Goal: Task Accomplishment & Management: Manage account settings

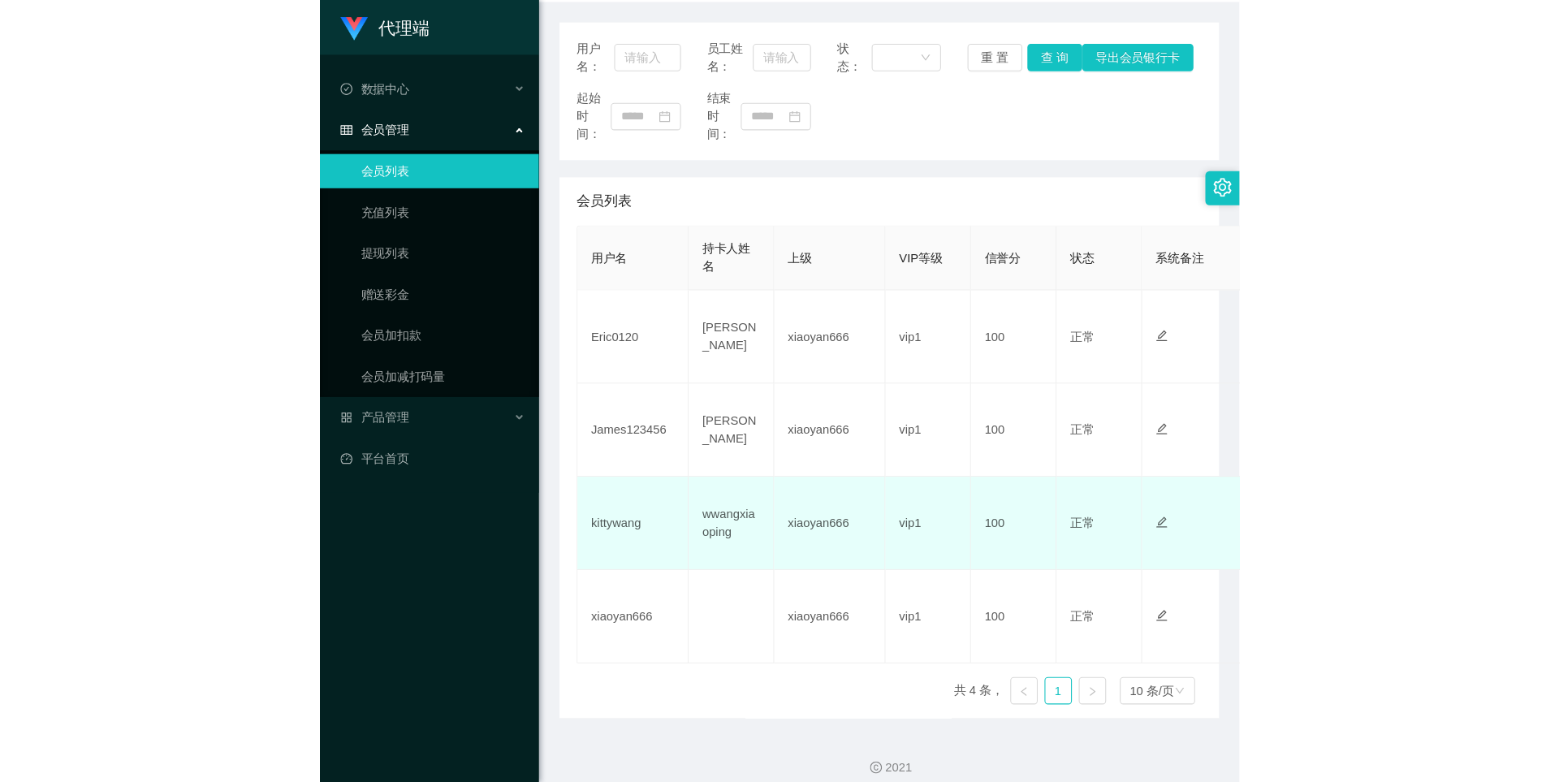
scroll to position [201, 0]
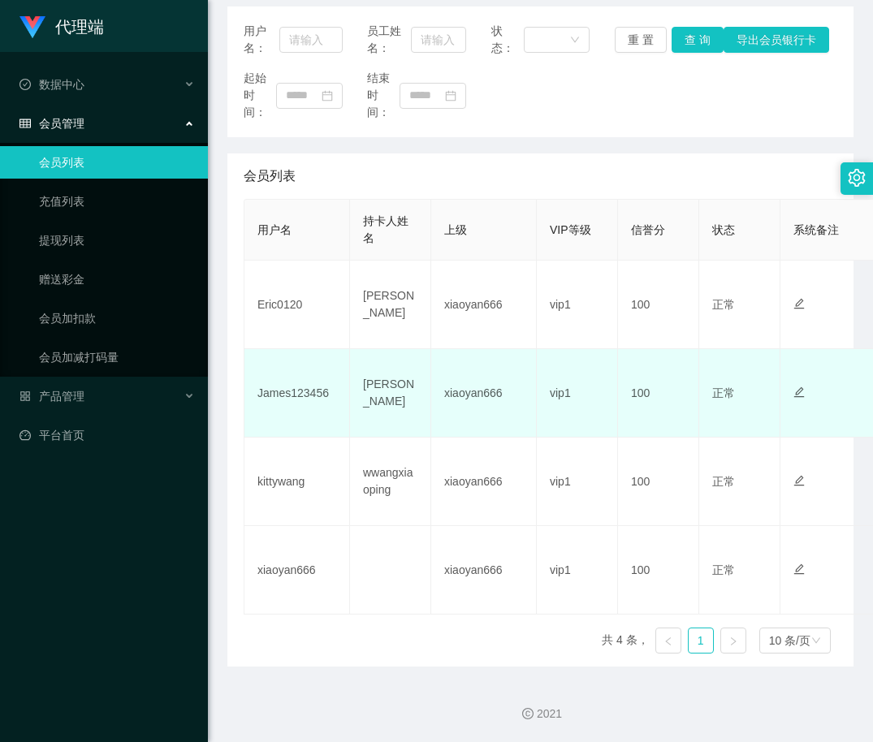
click at [461, 382] on td "xiaoyan666" at bounding box center [484, 393] width 106 height 89
click at [633, 387] on td "100" at bounding box center [658, 393] width 81 height 89
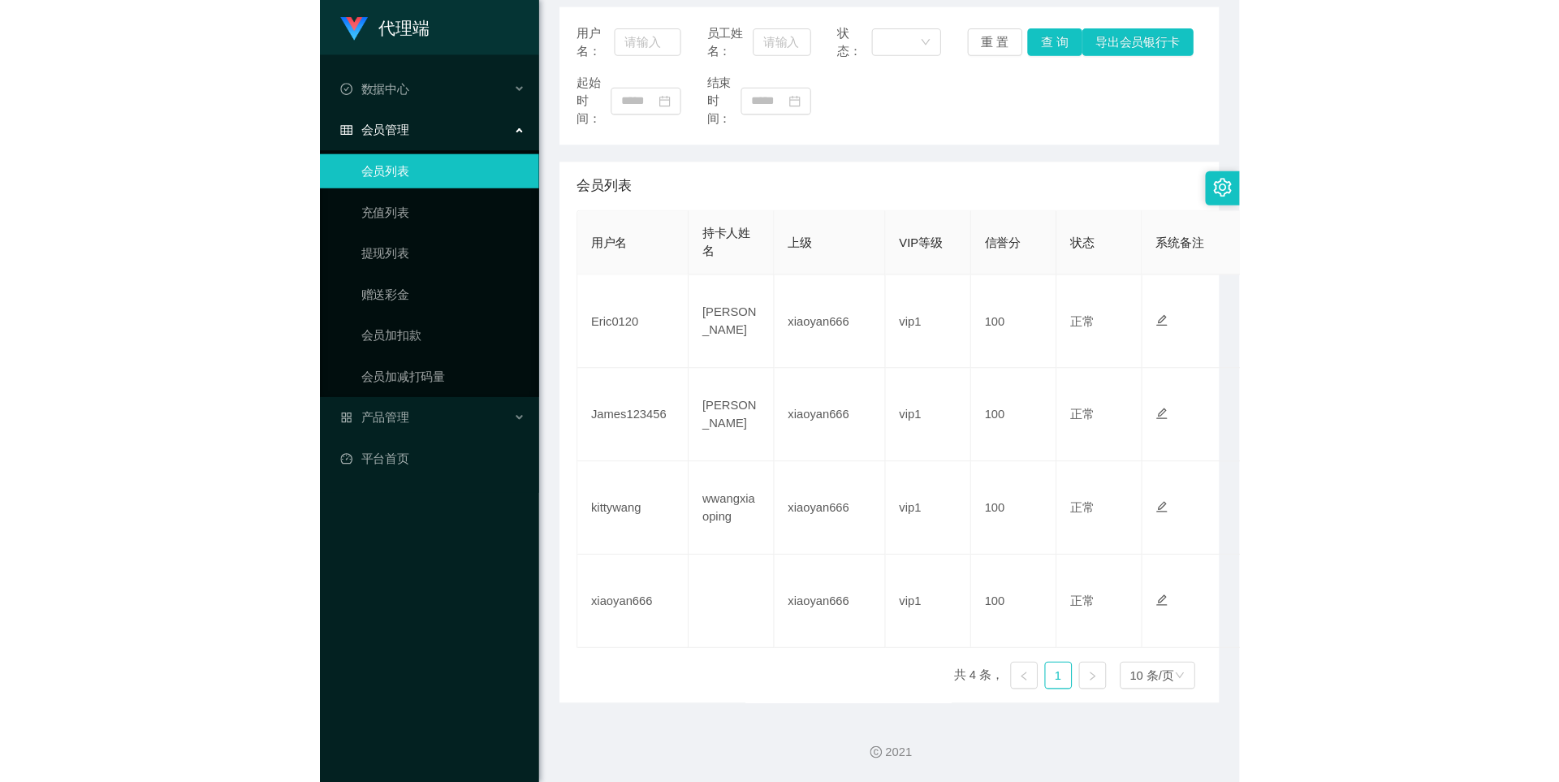
scroll to position [128, 0]
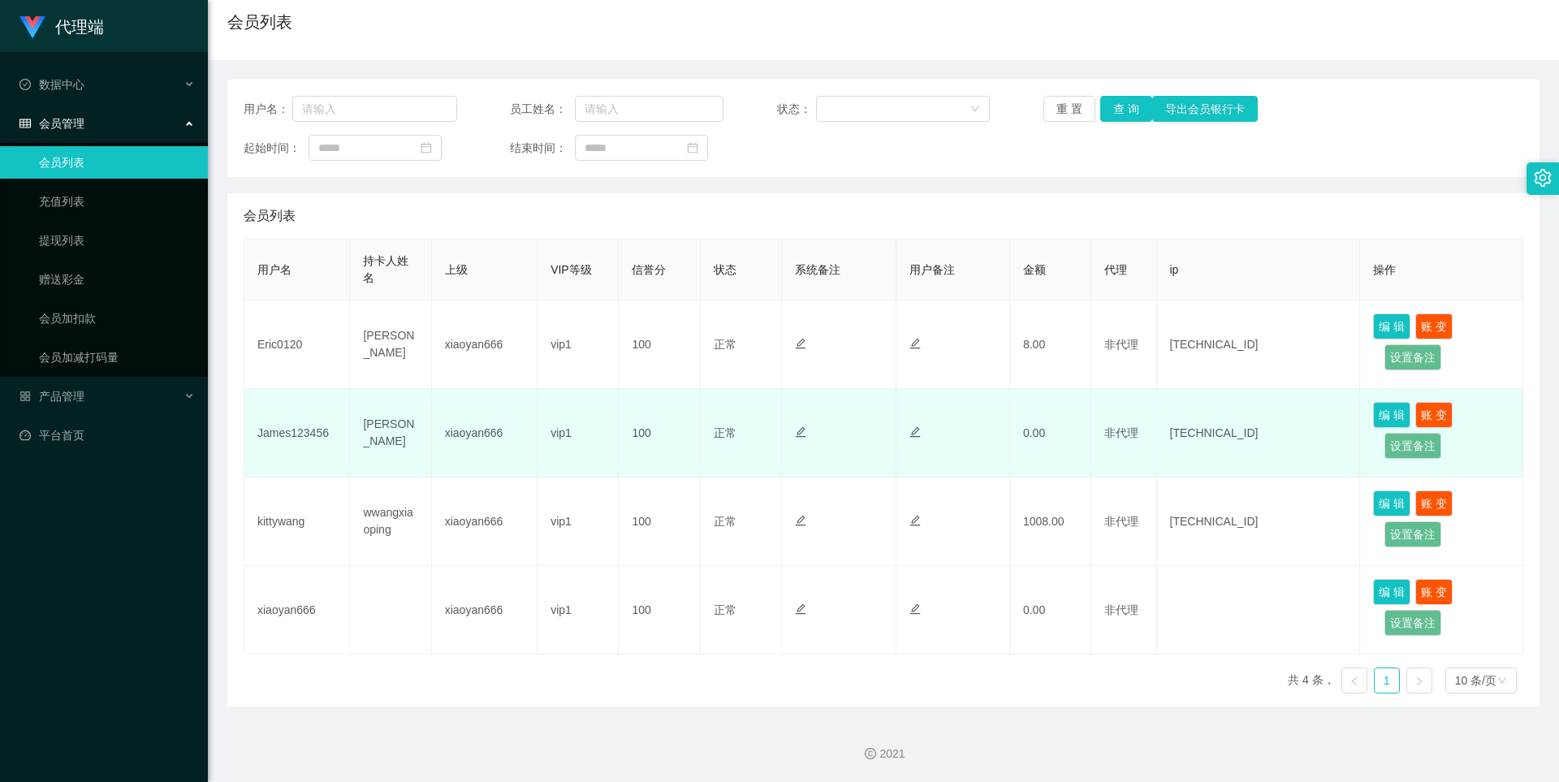
drag, startPoint x: 1097, startPoint y: 460, endPoint x: 1084, endPoint y: 458, distance: 13.1
click at [872, 460] on td "非代理" at bounding box center [1124, 433] width 65 height 89
drag, startPoint x: 1024, startPoint y: 450, endPoint x: 1010, endPoint y: 450, distance: 14.6
click at [872, 450] on td "0.00" at bounding box center [1050, 433] width 81 height 89
drag, startPoint x: 638, startPoint y: 440, endPoint x: 631, endPoint y: 436, distance: 8.4
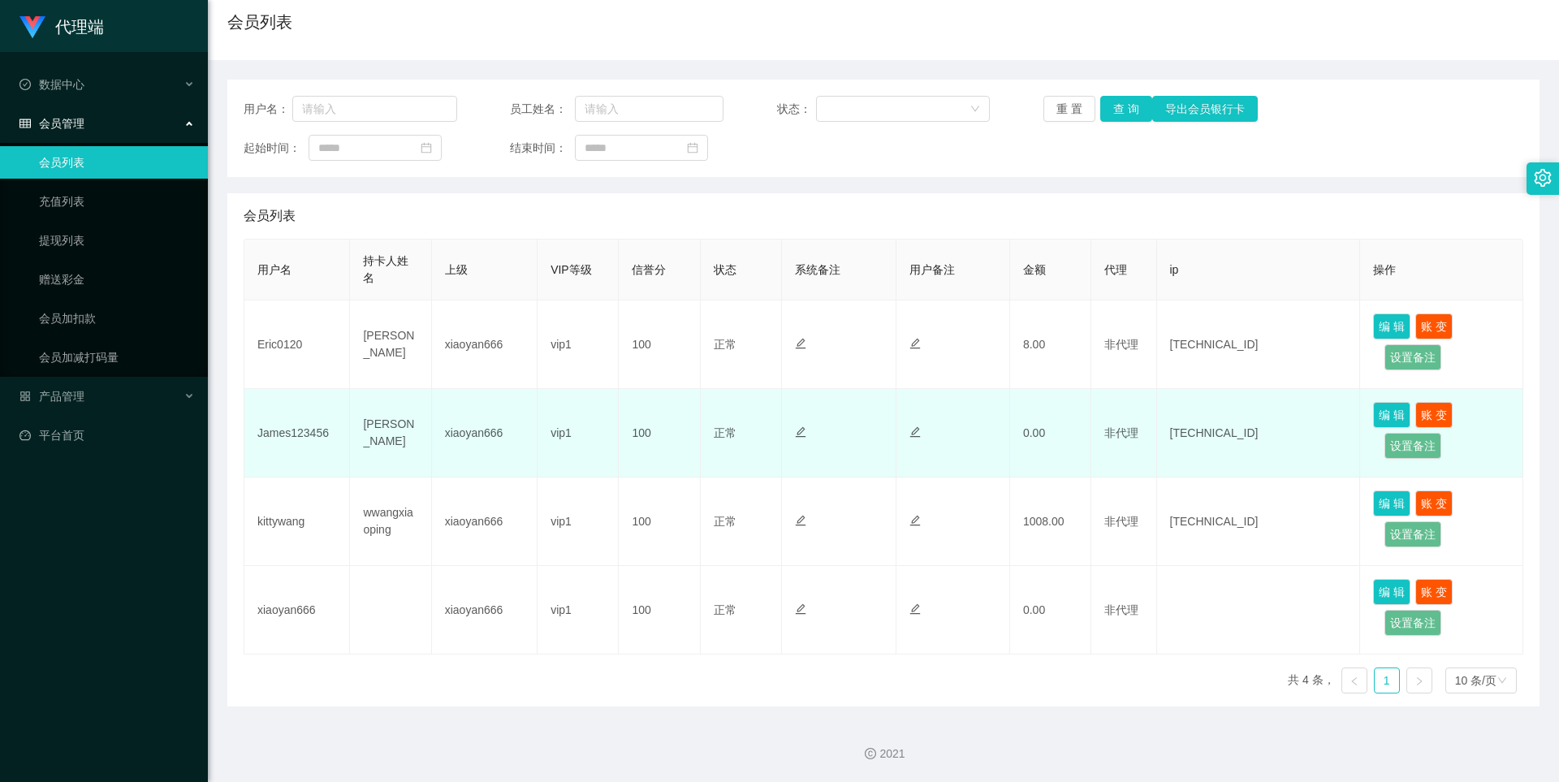
click at [637, 440] on td "100" at bounding box center [659, 433] width 81 height 89
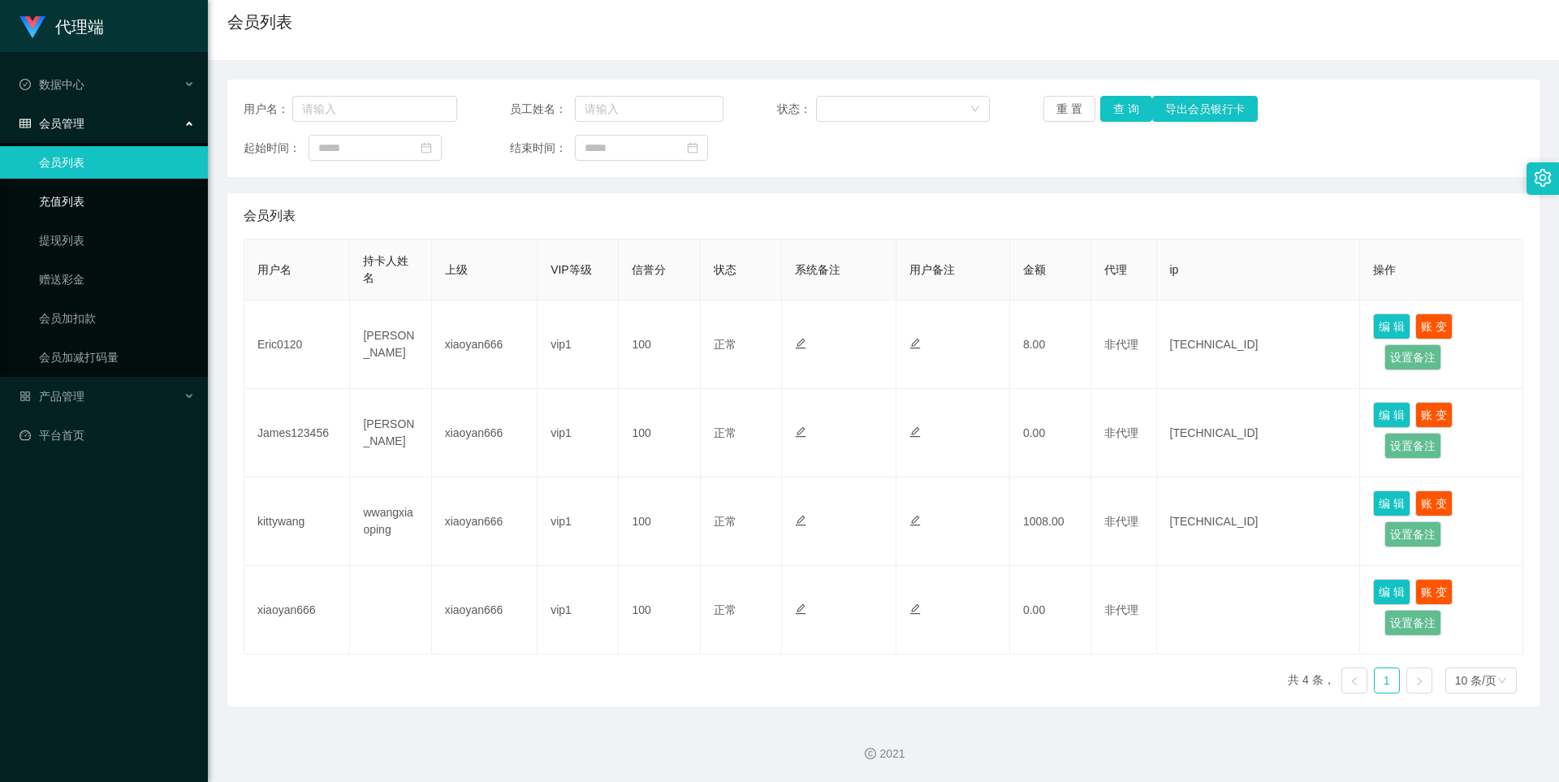
click at [82, 199] on link "充值列表" at bounding box center [117, 201] width 156 height 32
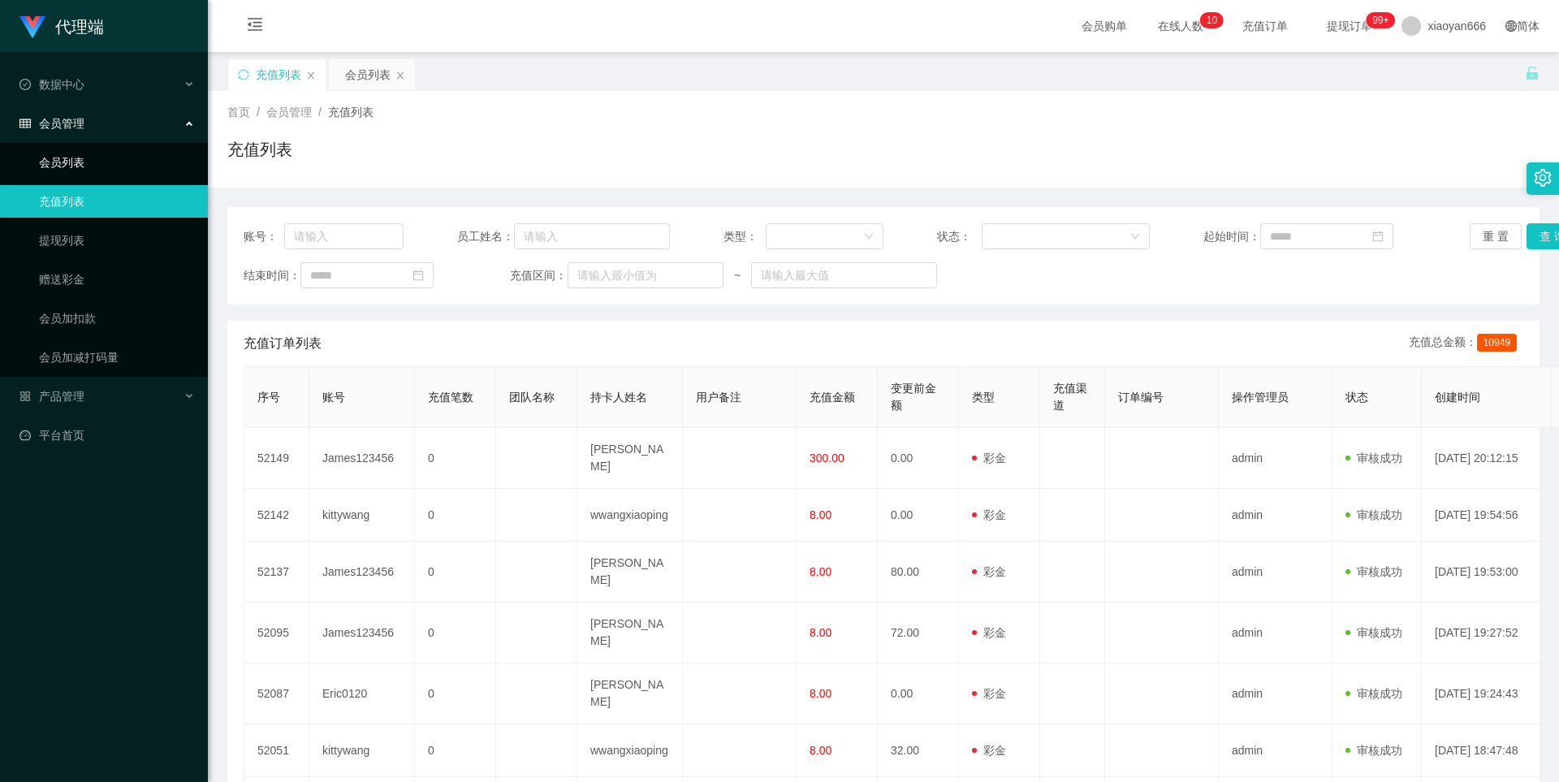
click at [53, 153] on link "会员列表" at bounding box center [117, 162] width 156 height 32
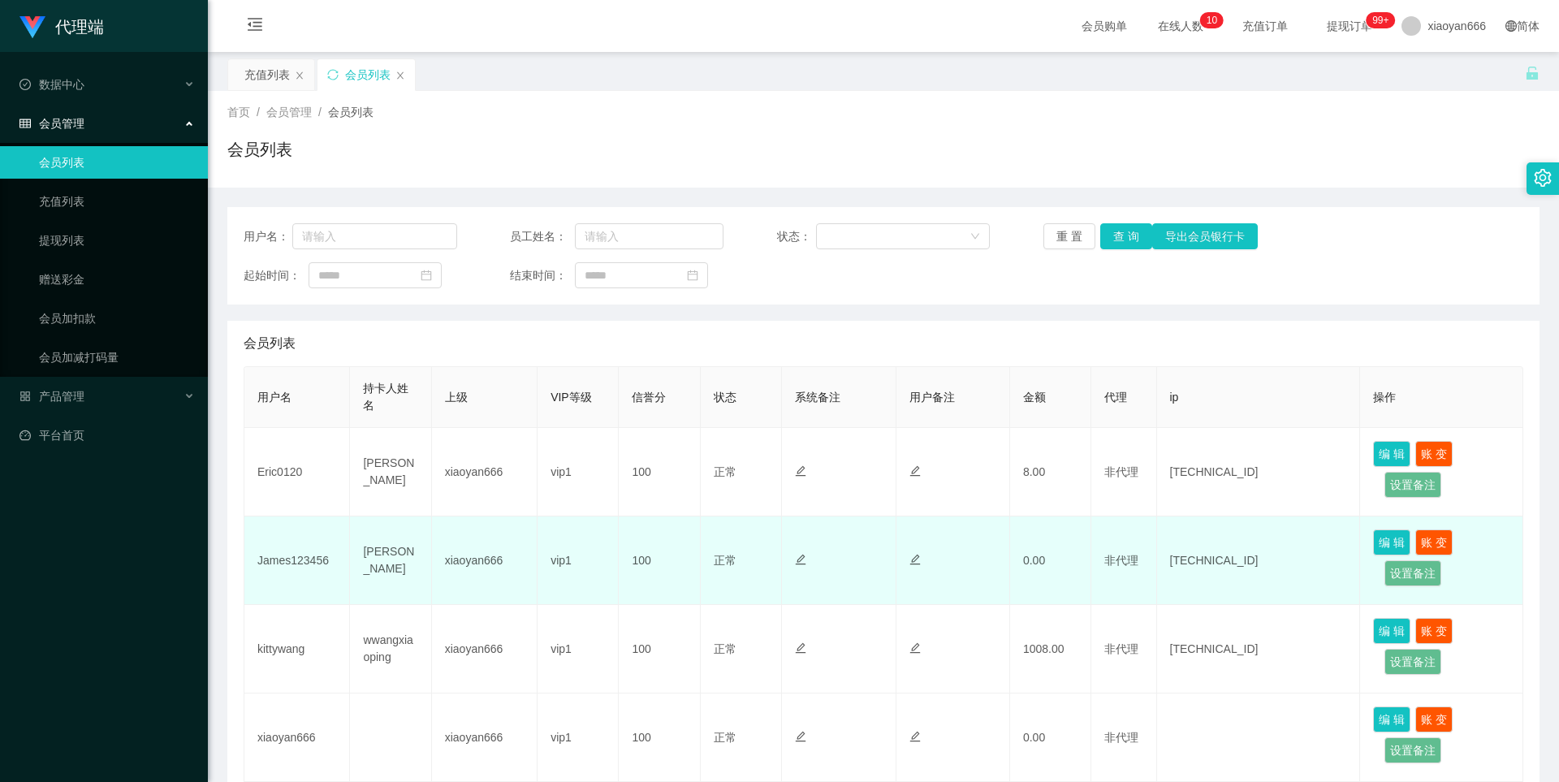
click at [872, 558] on td "0.00" at bounding box center [1050, 561] width 81 height 89
click at [275, 555] on td "James123456" at bounding box center [297, 561] width 106 height 89
click at [276, 555] on td "James123456" at bounding box center [297, 561] width 106 height 89
copy td "James123456"
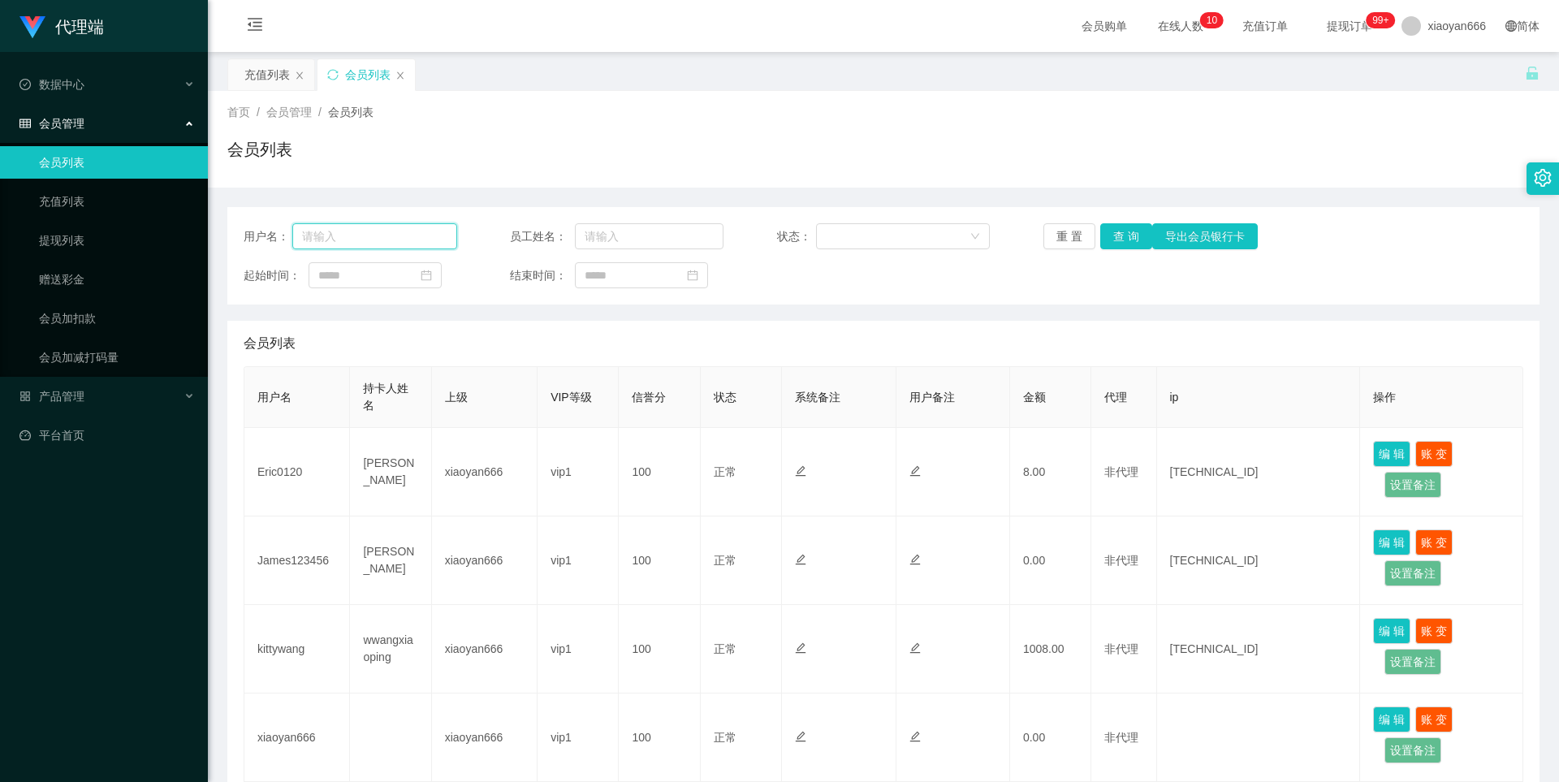
click at [375, 244] on input "text" at bounding box center [374, 236] width 165 height 26
paste input "James123456"
type input "James123456"
click at [872, 236] on button "查 询" at bounding box center [1127, 236] width 52 height 26
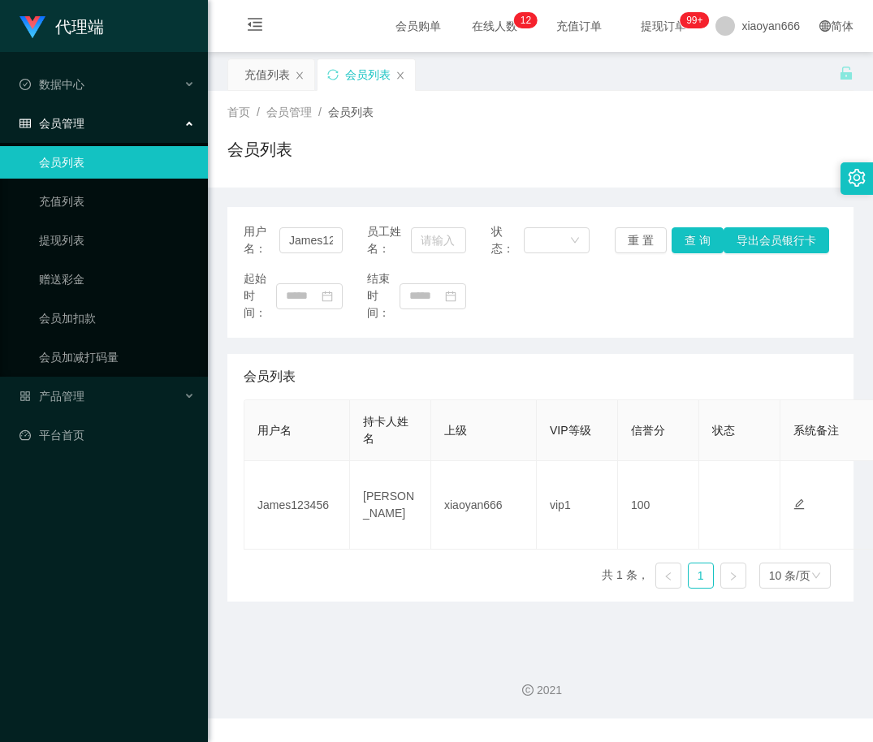
click at [58, 164] on link "会员列表" at bounding box center [117, 162] width 156 height 32
click at [93, 194] on link "充值列表" at bounding box center [117, 201] width 156 height 32
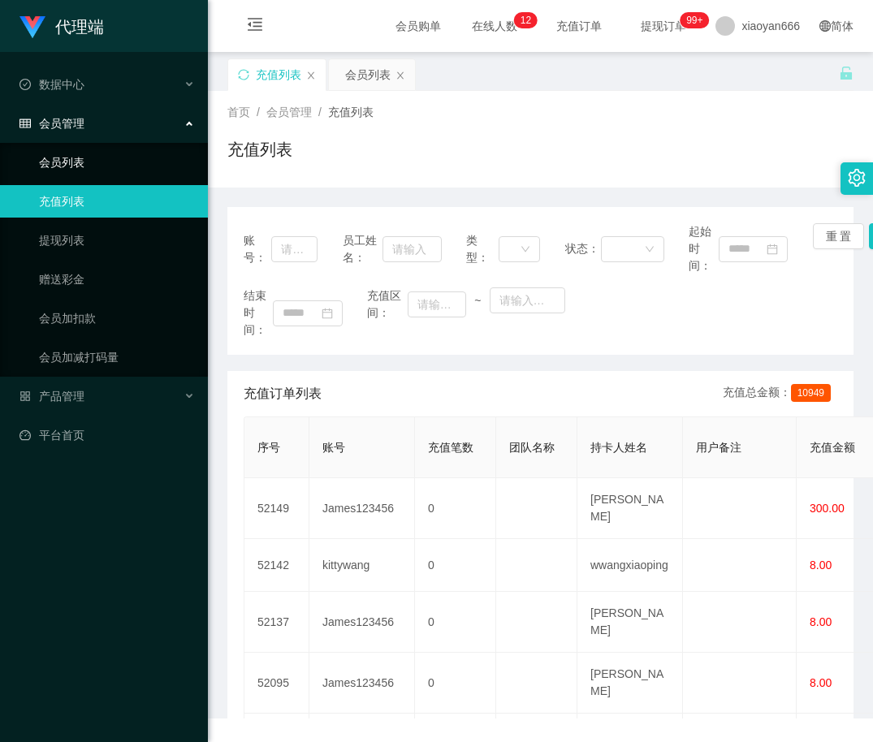
click at [105, 168] on link "会员列表" at bounding box center [117, 162] width 156 height 32
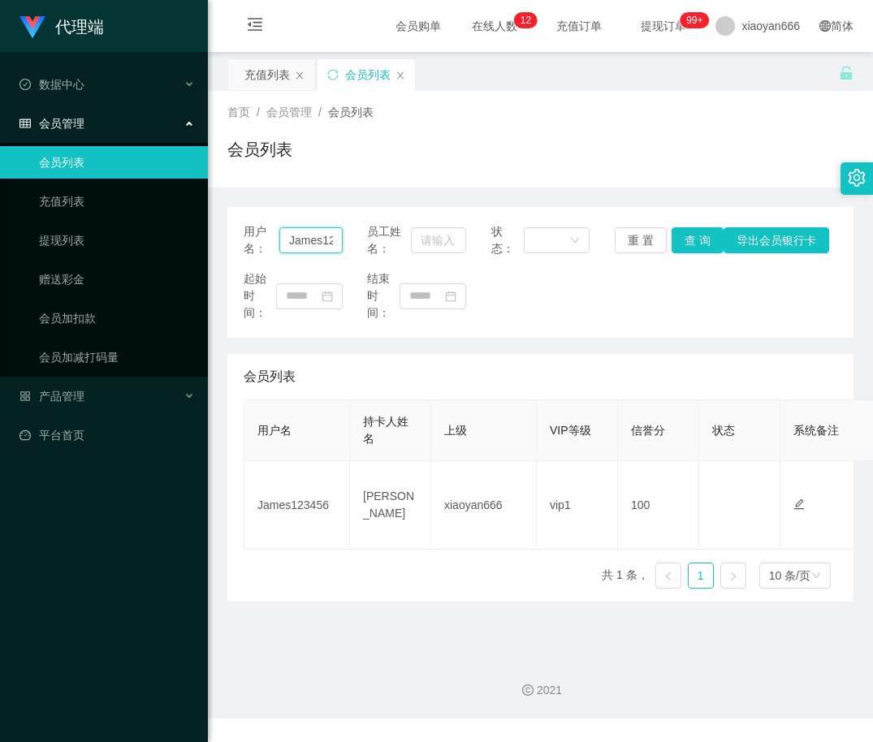
click at [312, 242] on input "James123456" at bounding box center [310, 240] width 63 height 26
click at [105, 206] on link "充值列表" at bounding box center [117, 201] width 156 height 32
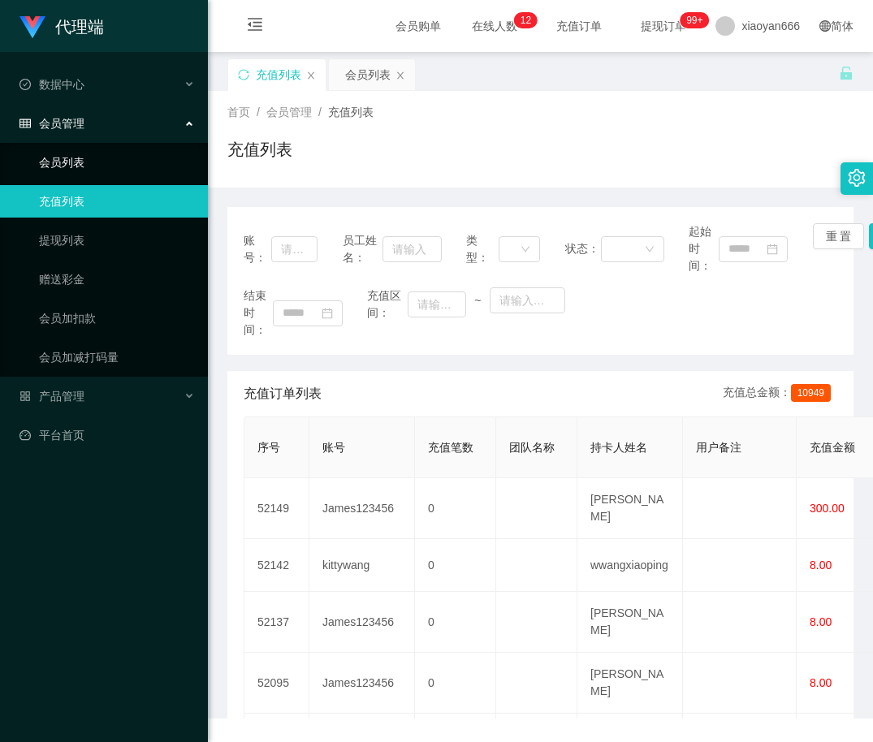
click at [110, 173] on link "会员列表" at bounding box center [117, 162] width 156 height 32
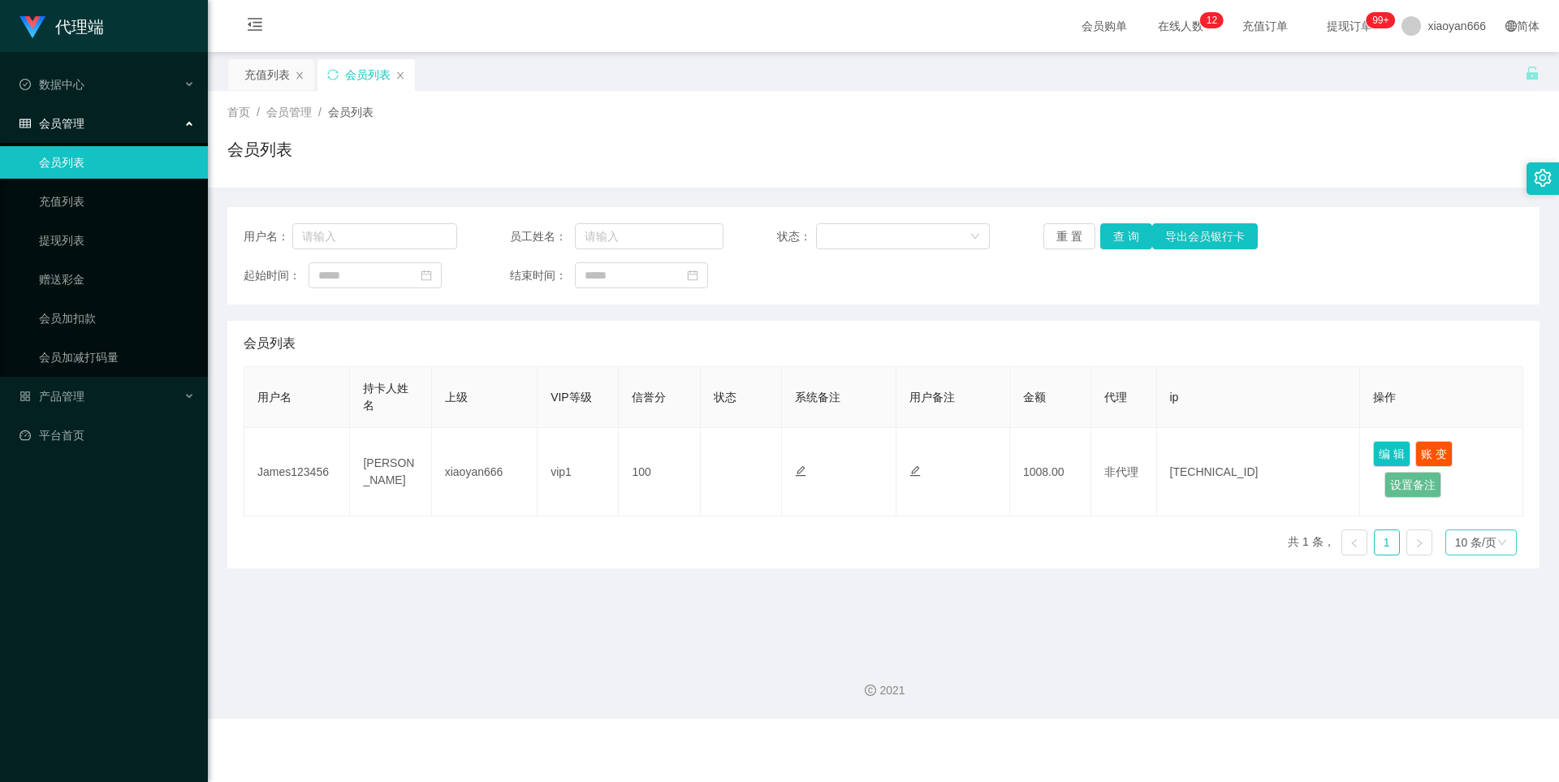
click at [872, 552] on div "10 条/页" at bounding box center [1476, 542] width 41 height 24
click at [872, 611] on main "关闭左侧 关闭右侧 关闭其它 刷新页面 充值列表 会员列表 首页 / 会员管理 / 会员列表 / 会员列表 用户名： 员工姓名： 状态： 重 置 查 询 导出…" at bounding box center [884, 347] width 1352 height 591
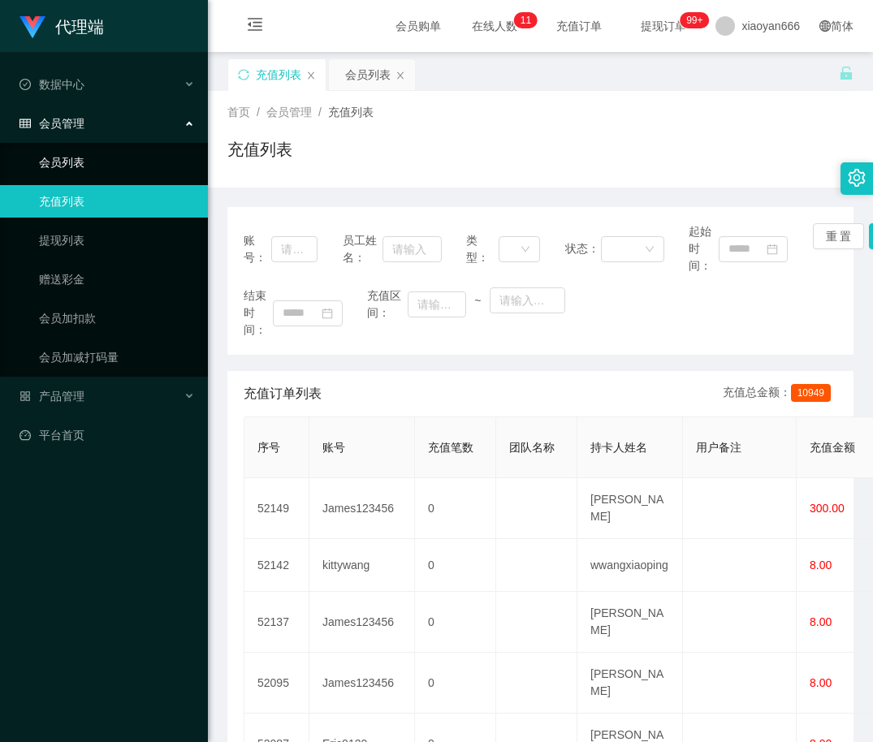
click at [115, 149] on link "会员列表" at bounding box center [117, 162] width 156 height 32
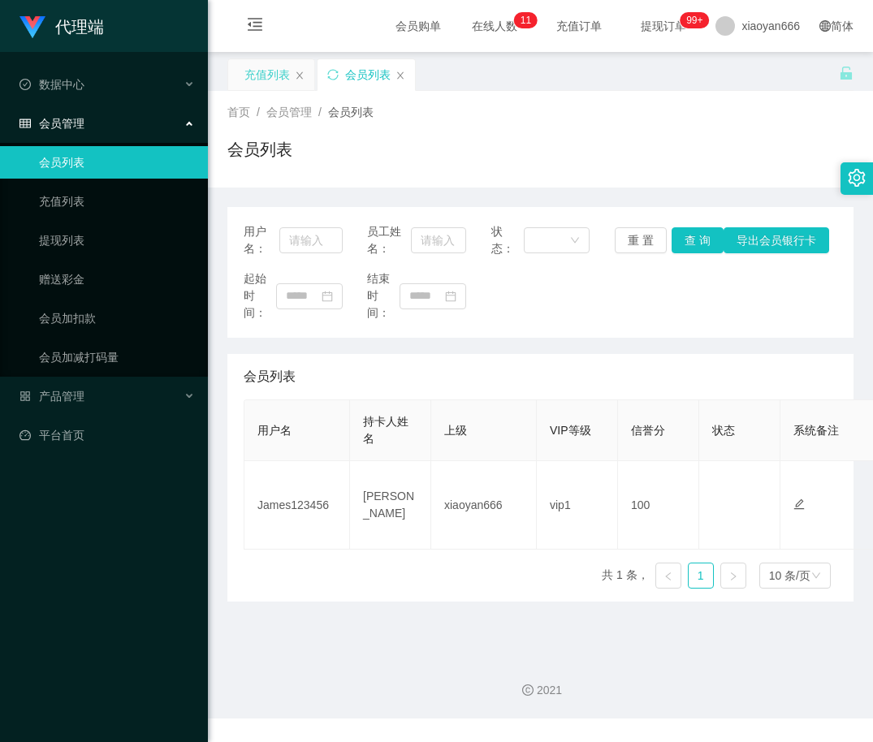
click at [266, 75] on div "充值列表" at bounding box center [266, 74] width 45 height 31
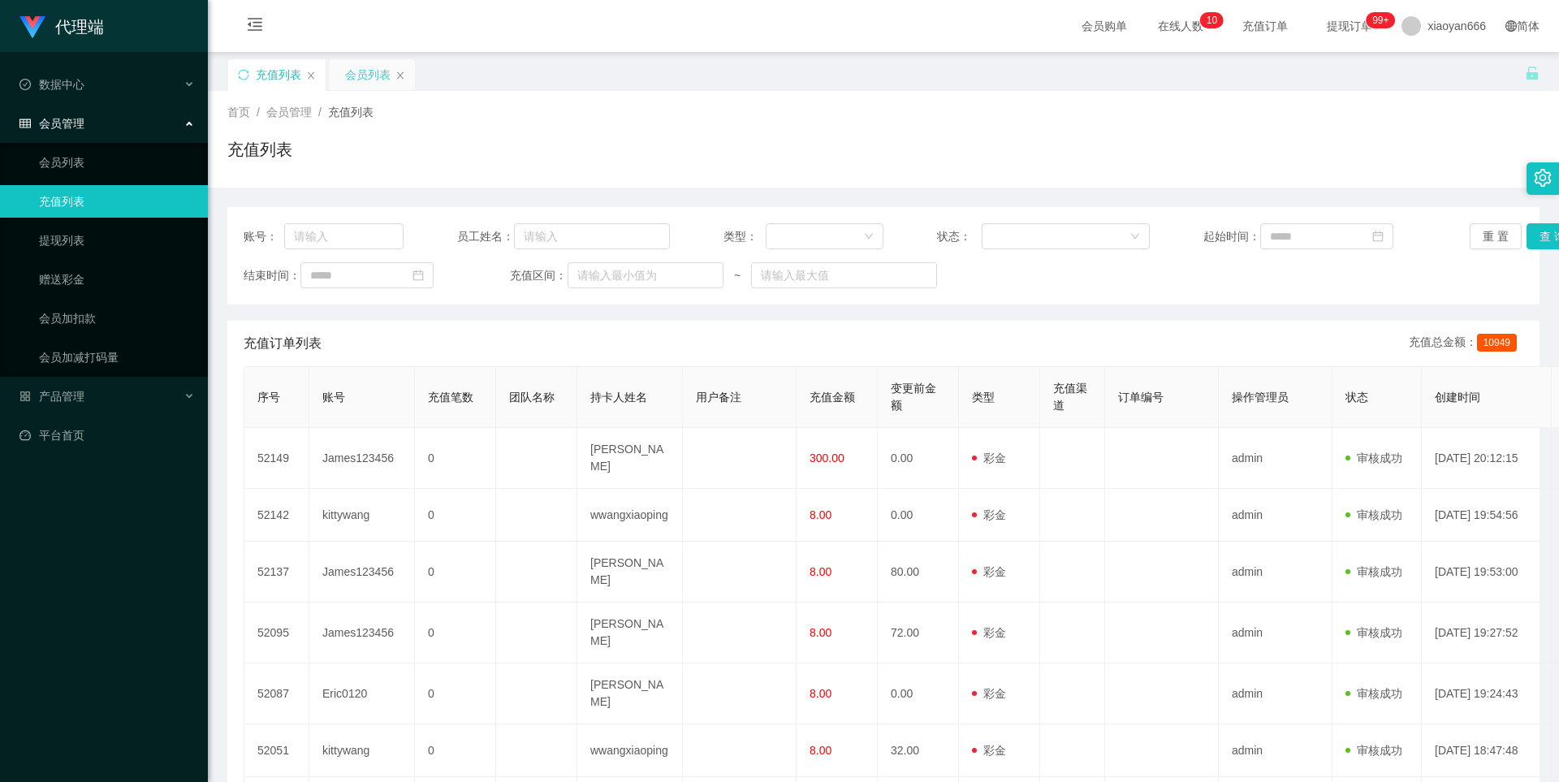
click at [363, 80] on div "会员列表" at bounding box center [367, 74] width 45 height 31
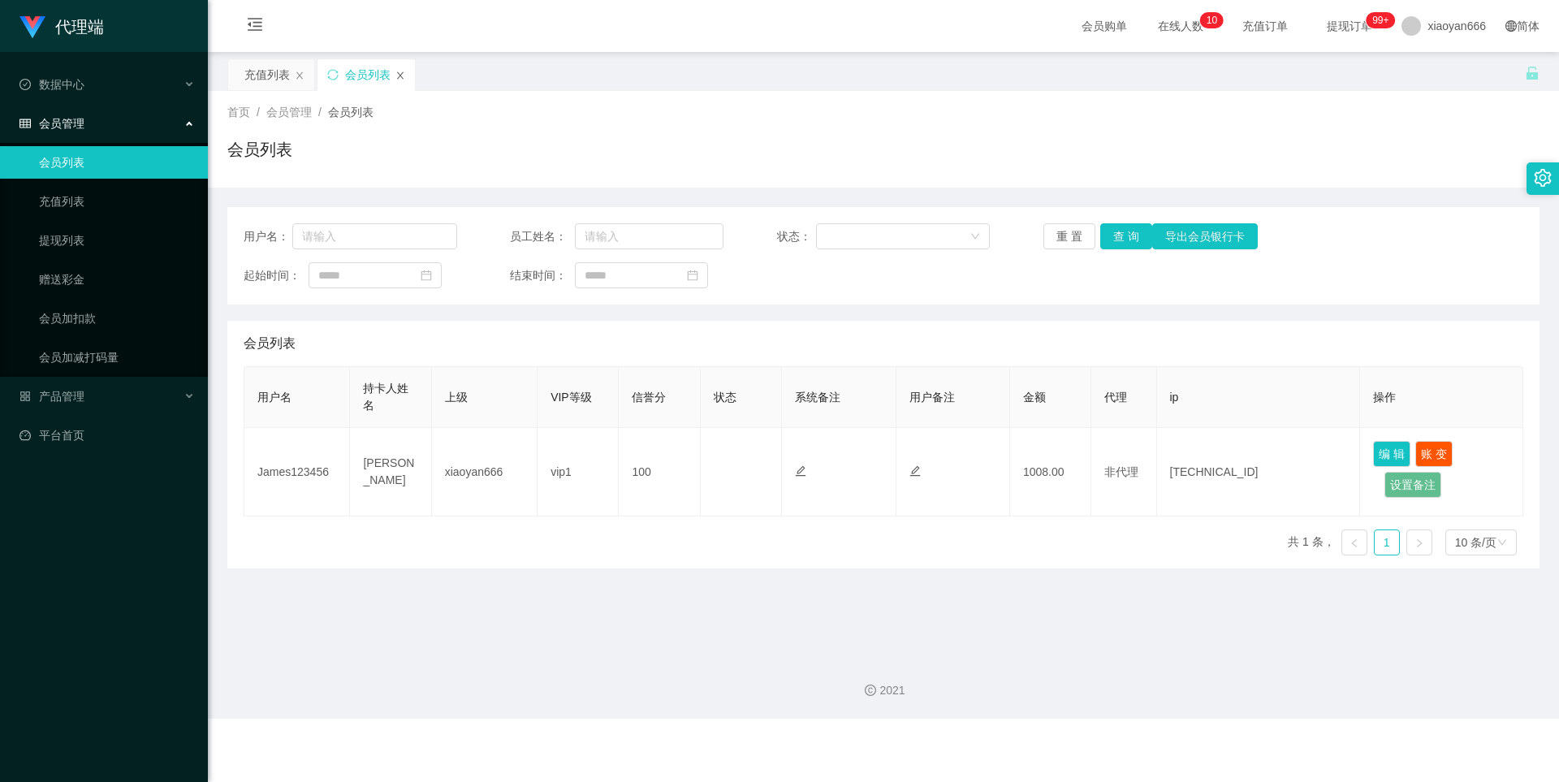
click at [396, 74] on div "会员列表" at bounding box center [366, 74] width 97 height 31
click at [400, 74] on icon "图标: close" at bounding box center [400, 74] width 6 height 7
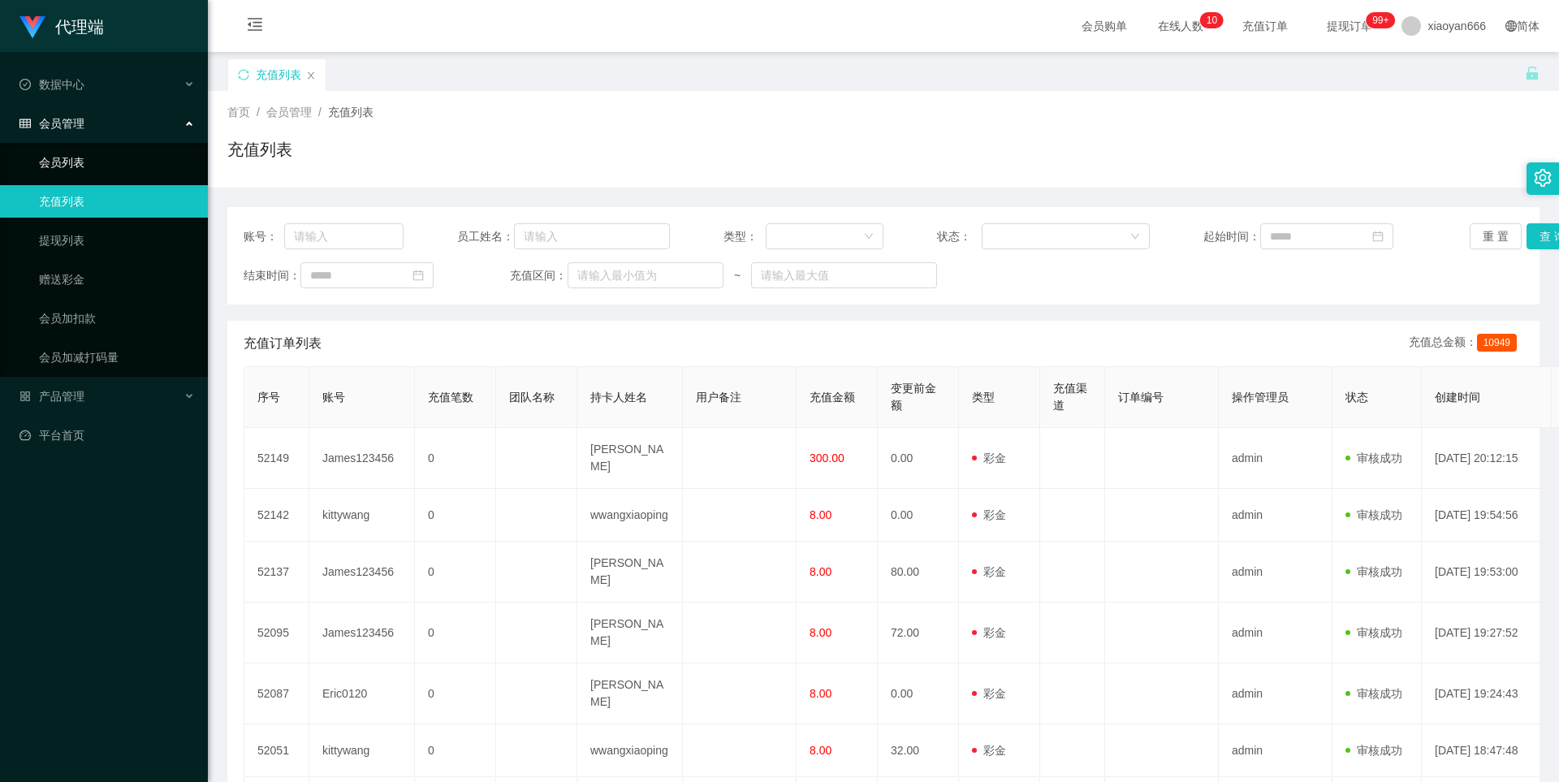
click at [88, 170] on link "会员列表" at bounding box center [117, 162] width 156 height 32
